Goal: Navigation & Orientation: Find specific page/section

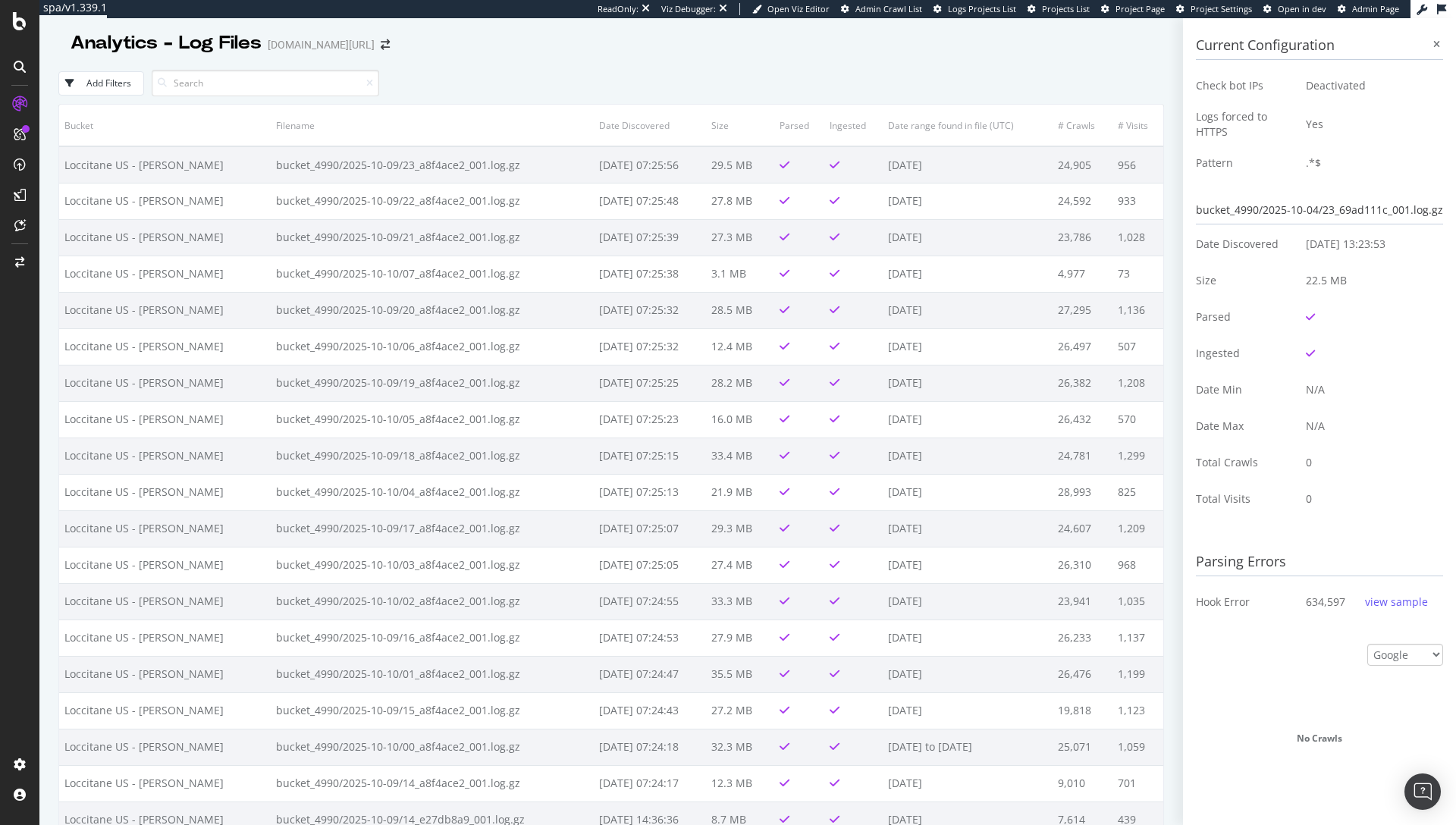
scroll to position [301, 0]
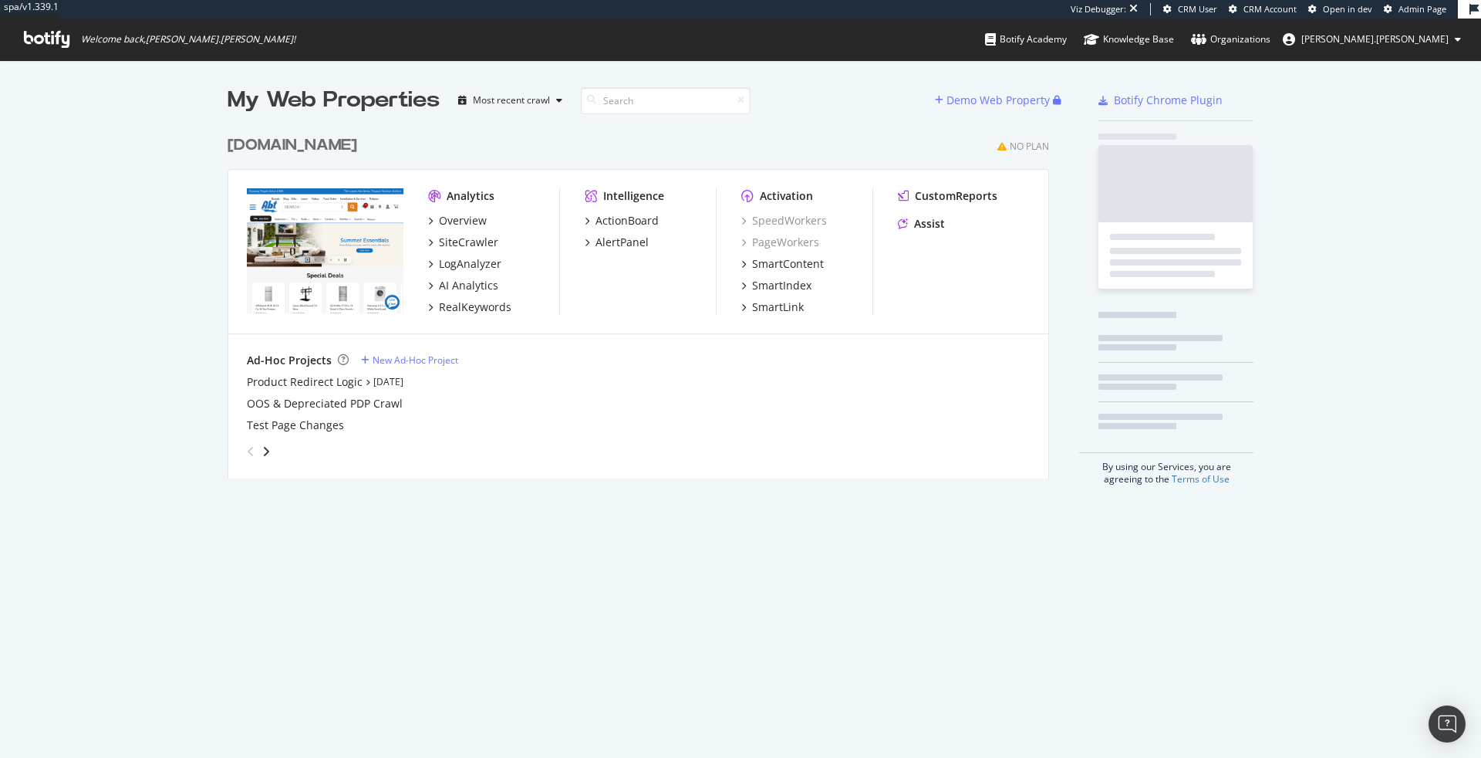
scroll to position [363, 834]
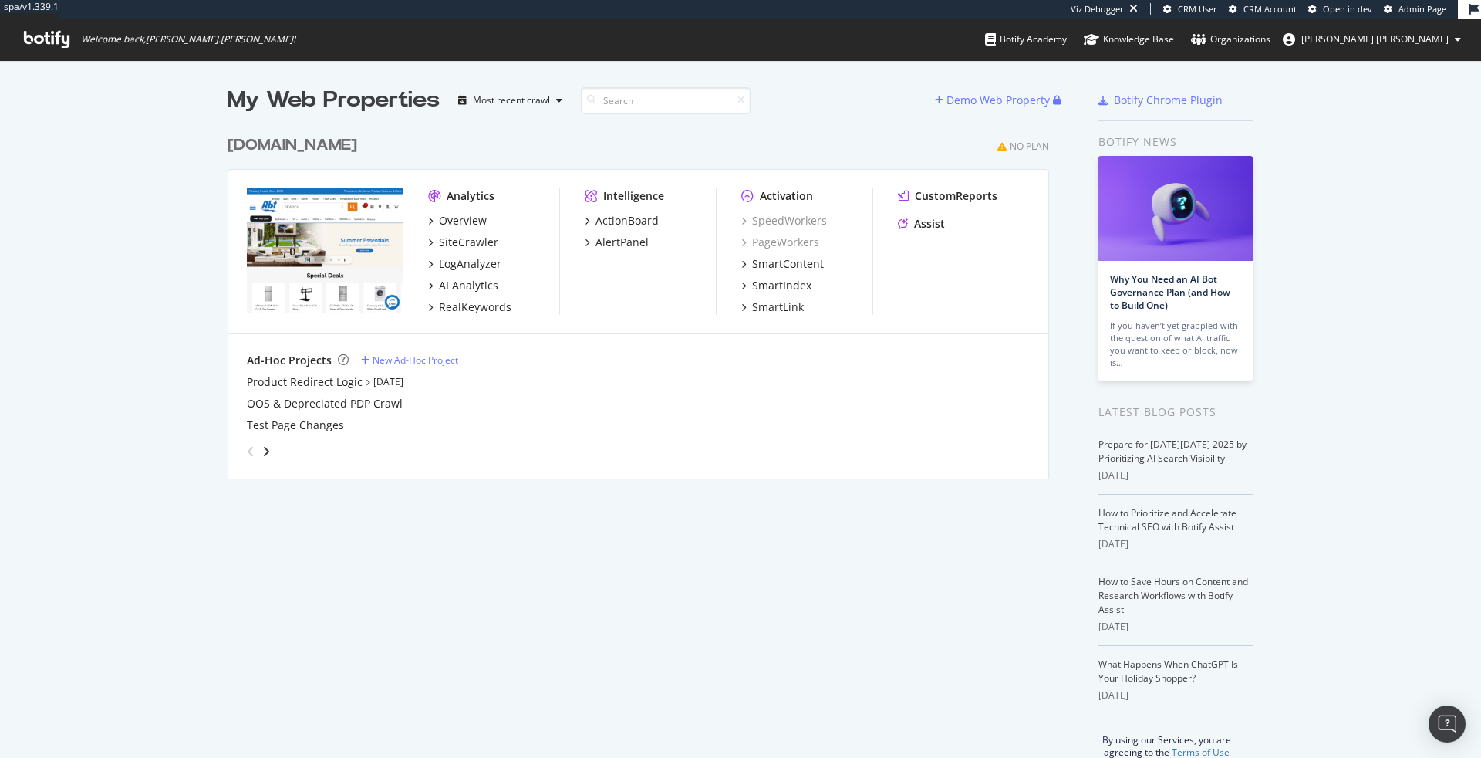
click at [259, 150] on div "[DOMAIN_NAME]" at bounding box center [293, 145] width 130 height 22
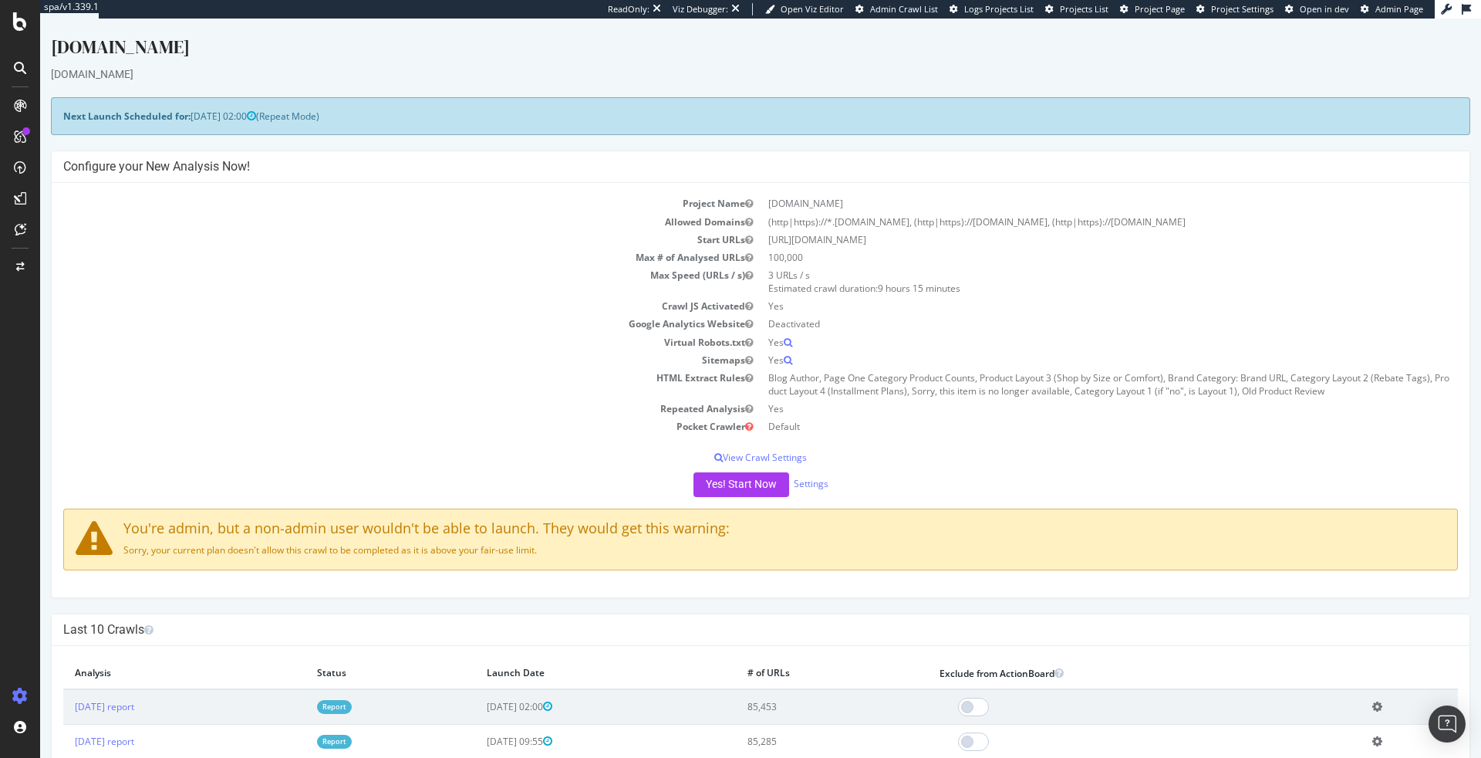
click at [1144, 12] on span "Project Page" at bounding box center [1160, 9] width 50 height 12
click at [1153, 8] on span "Project Page" at bounding box center [1160, 9] width 50 height 12
